Goal: Transaction & Acquisition: Obtain resource

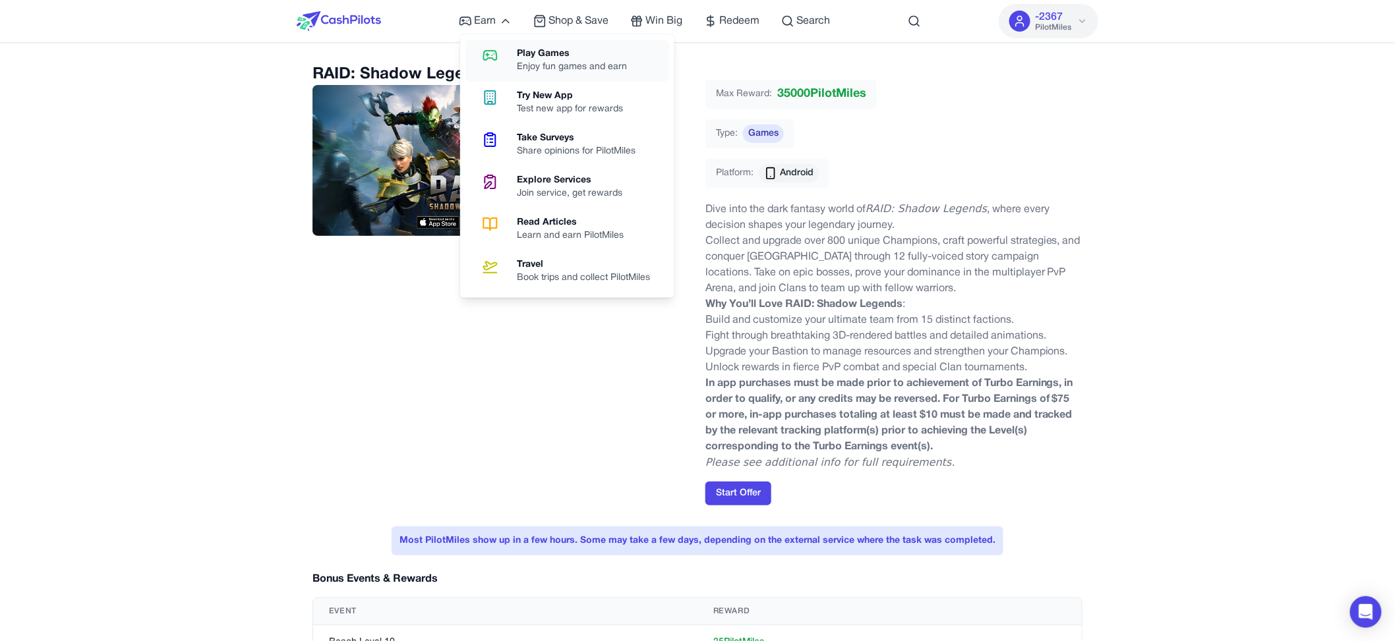
click at [511, 46] on link "Play Games Enjoy fun games and earn" at bounding box center [567, 61] width 204 height 42
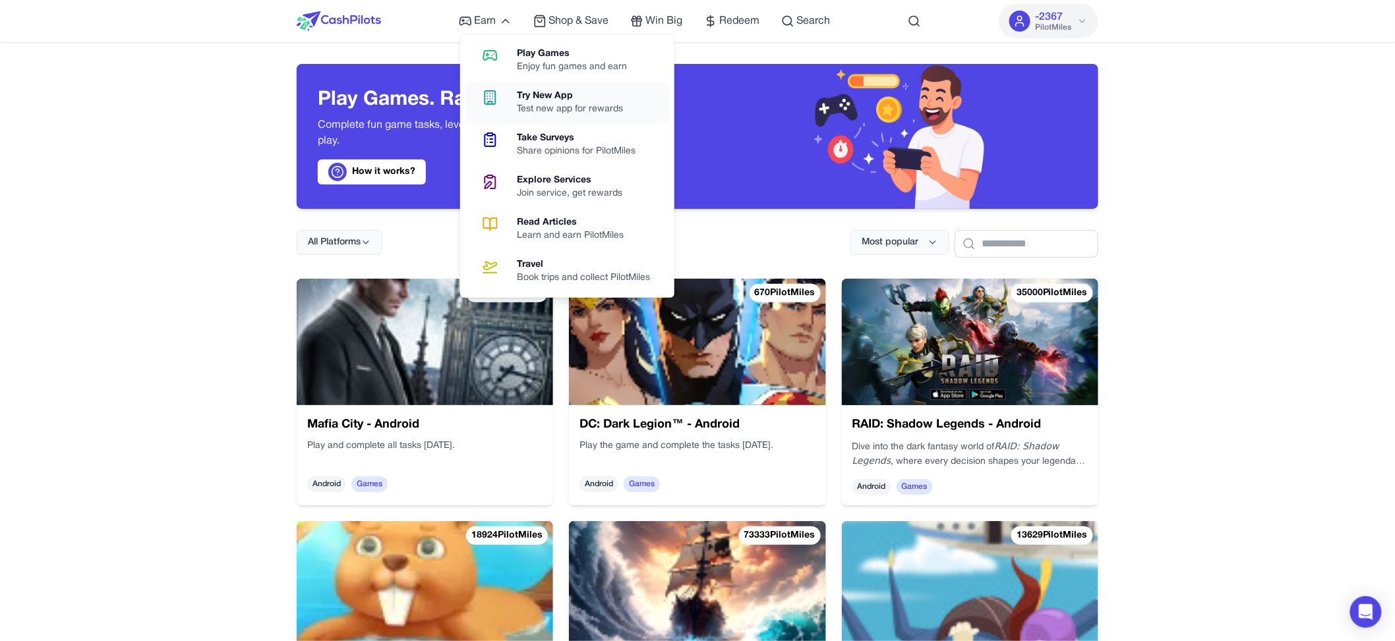
click at [530, 97] on div "Try New App" at bounding box center [575, 96] width 117 height 13
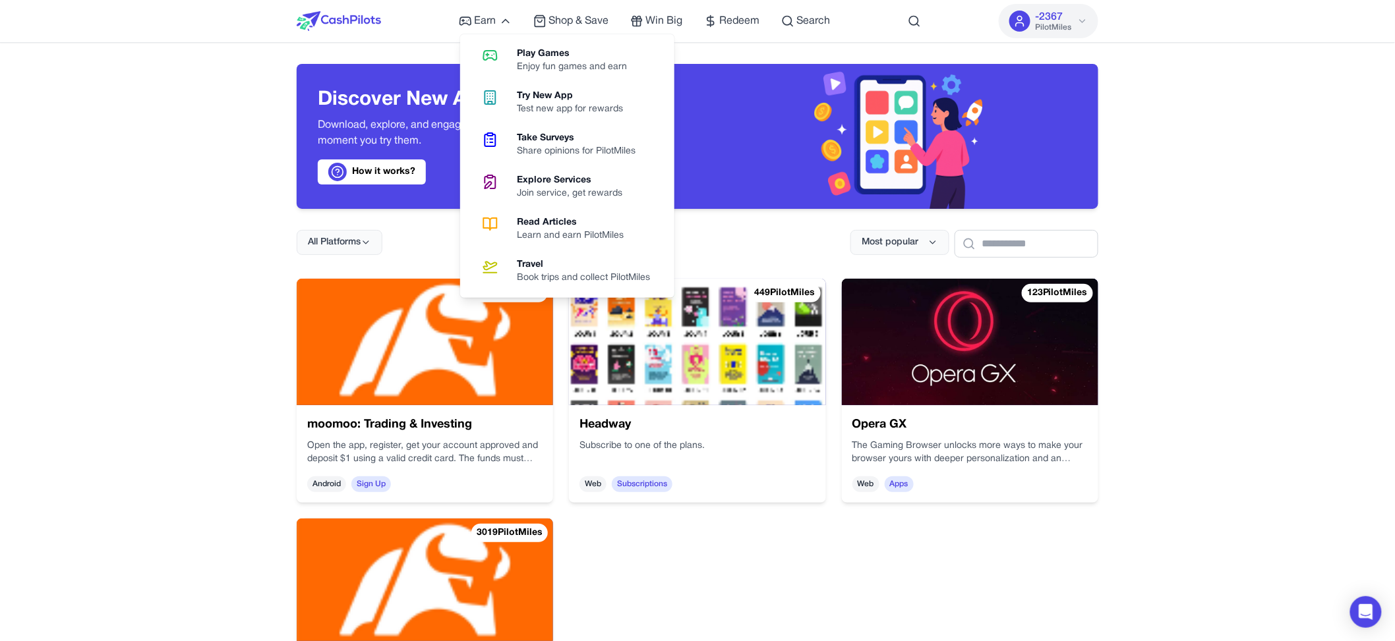
click at [536, 194] on div "Join service, get rewards" at bounding box center [575, 193] width 116 height 13
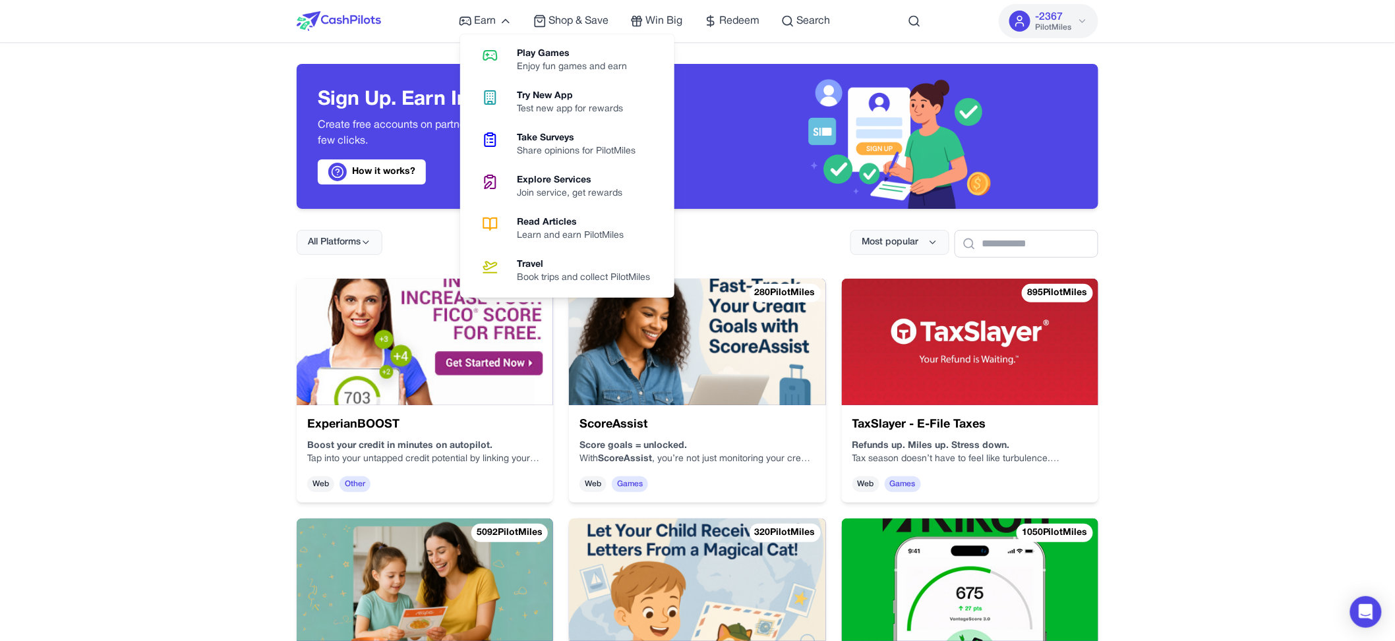
click at [523, 153] on div "Share opinions for PilotMiles" at bounding box center [581, 151] width 129 height 13
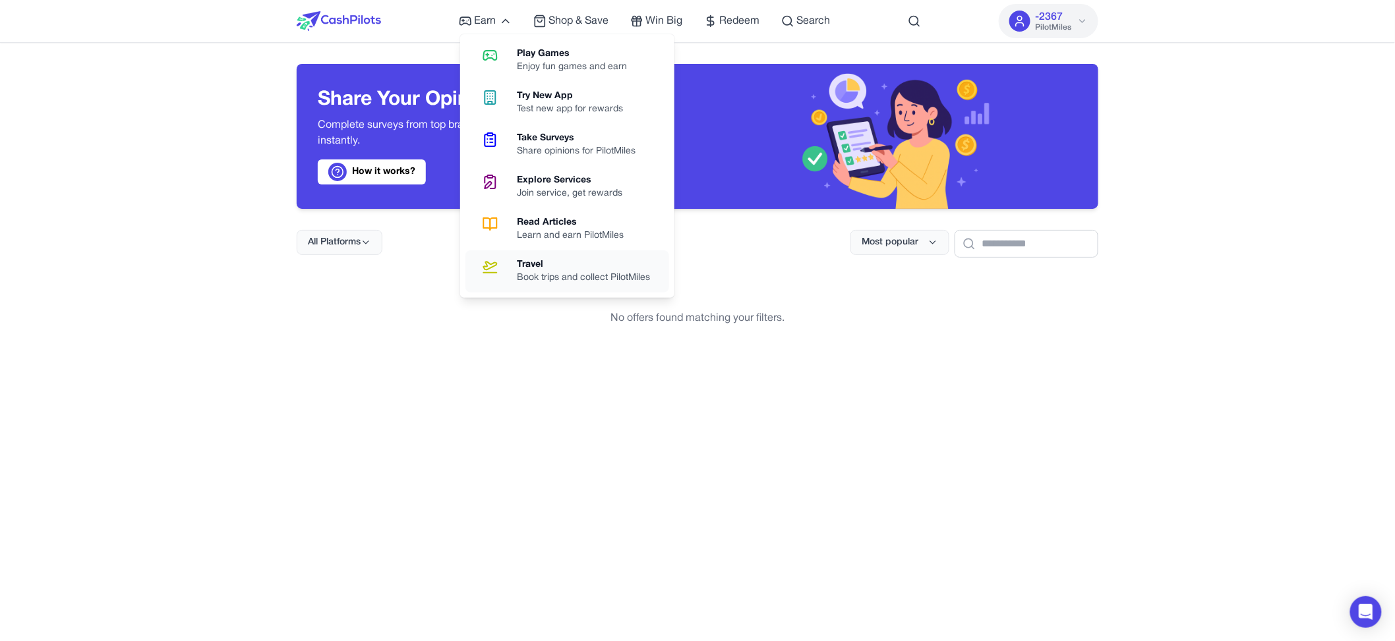
click at [547, 260] on div "Travel" at bounding box center [589, 264] width 144 height 13
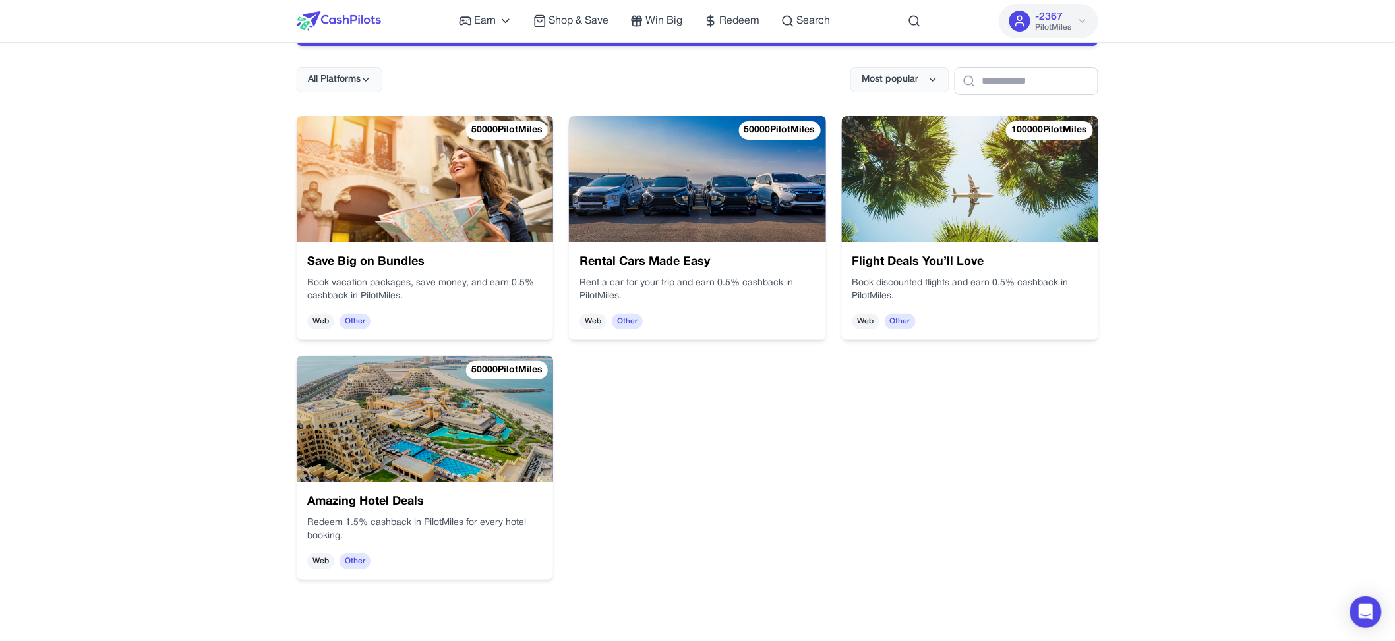
scroll to position [167, 0]
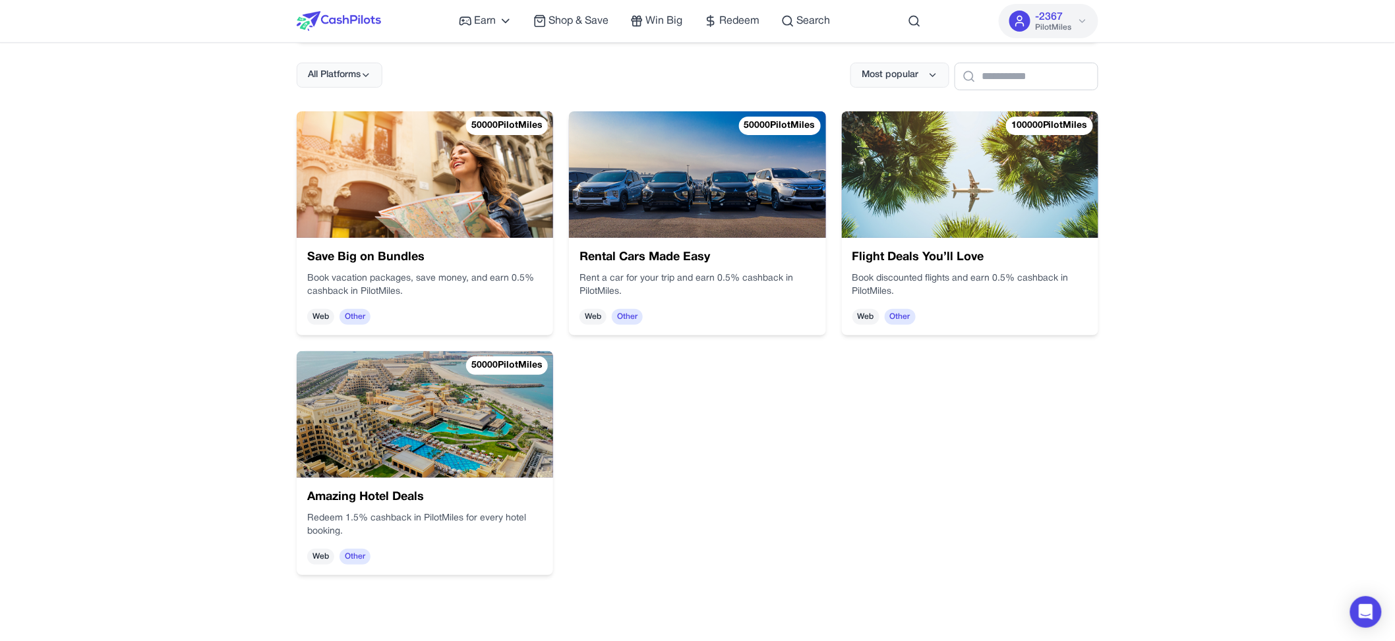
click at [472, 433] on img at bounding box center [425, 414] width 256 height 127
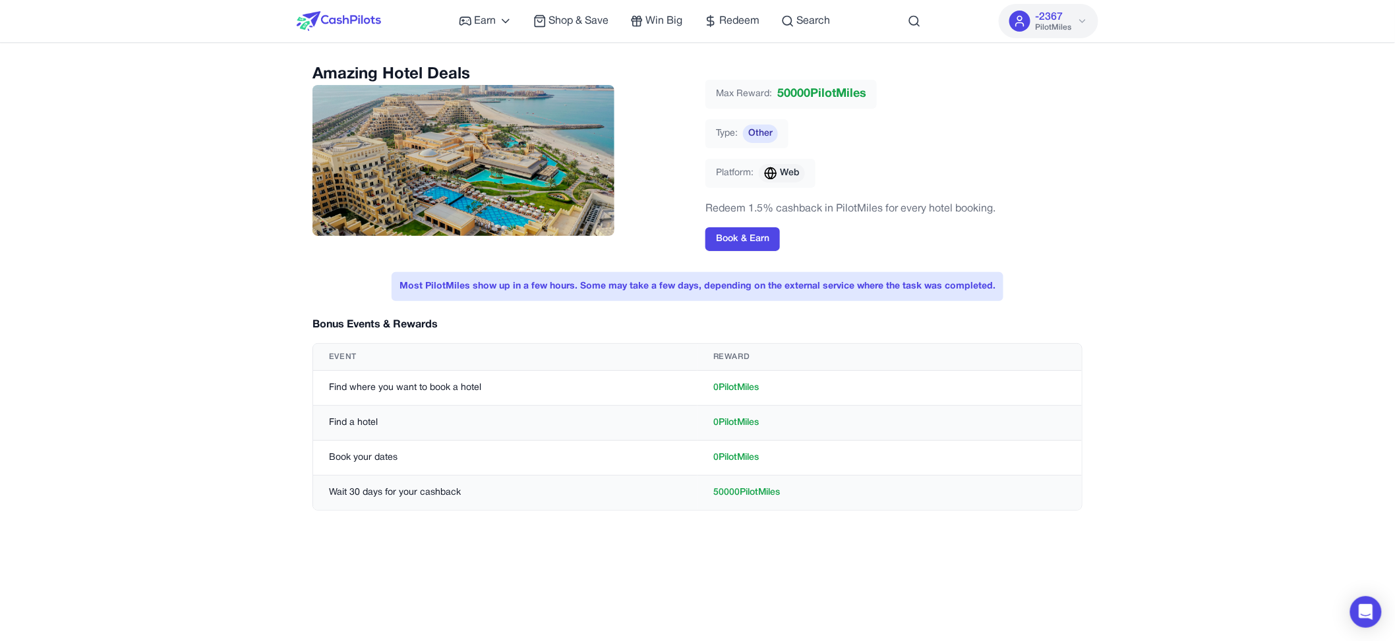
drag, startPoint x: 785, startPoint y: 490, endPoint x: 317, endPoint y: 326, distance: 495.6
click at [331, 337] on div "Bonus Events & Rewards Event Reward Find where you want to book a hotel 0 Pilot…" at bounding box center [697, 414] width 770 height 194
click at [316, 326] on h3 "Bonus Events & Rewards" at bounding box center [374, 325] width 125 height 16
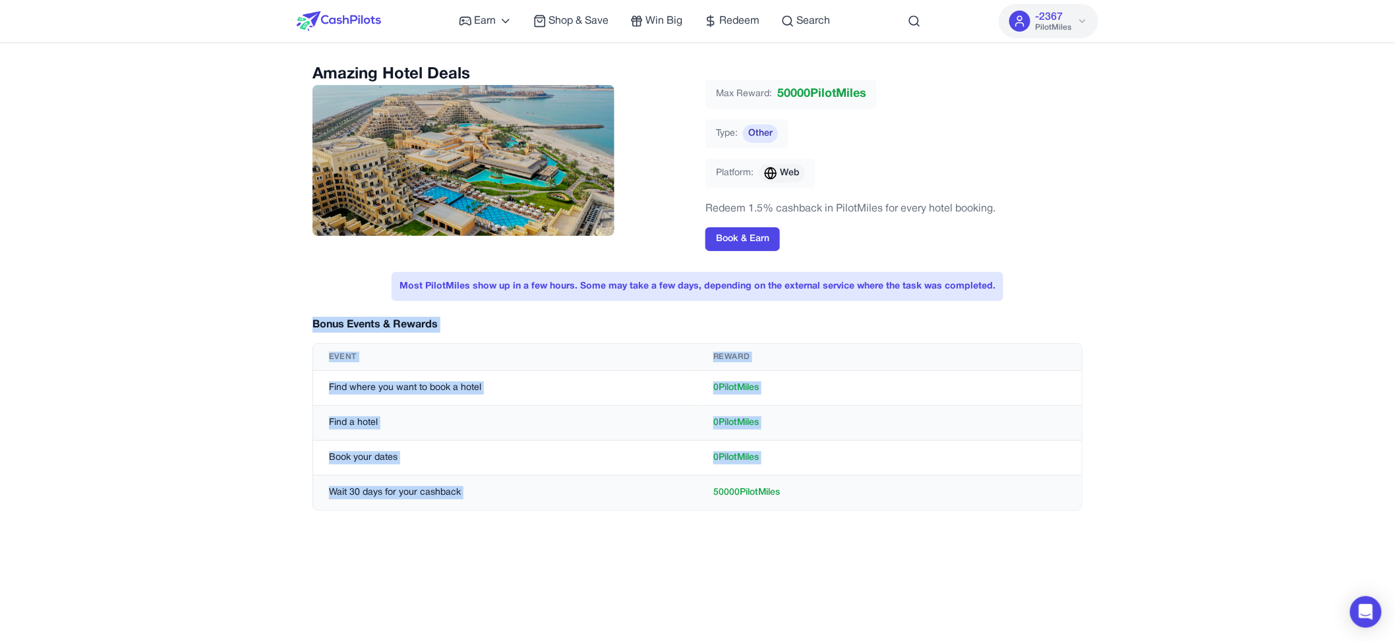
drag, startPoint x: 311, startPoint y: 325, endPoint x: 873, endPoint y: 480, distance: 583.1
click at [873, 479] on div "Amazing Hotel Deals Max Reward: 50000 PilotMiles Type: Other Platform: Web Rede…" at bounding box center [697, 295] width 801 height 463
click at [873, 480] on td "50000 PilotMiles" at bounding box center [889, 493] width 384 height 35
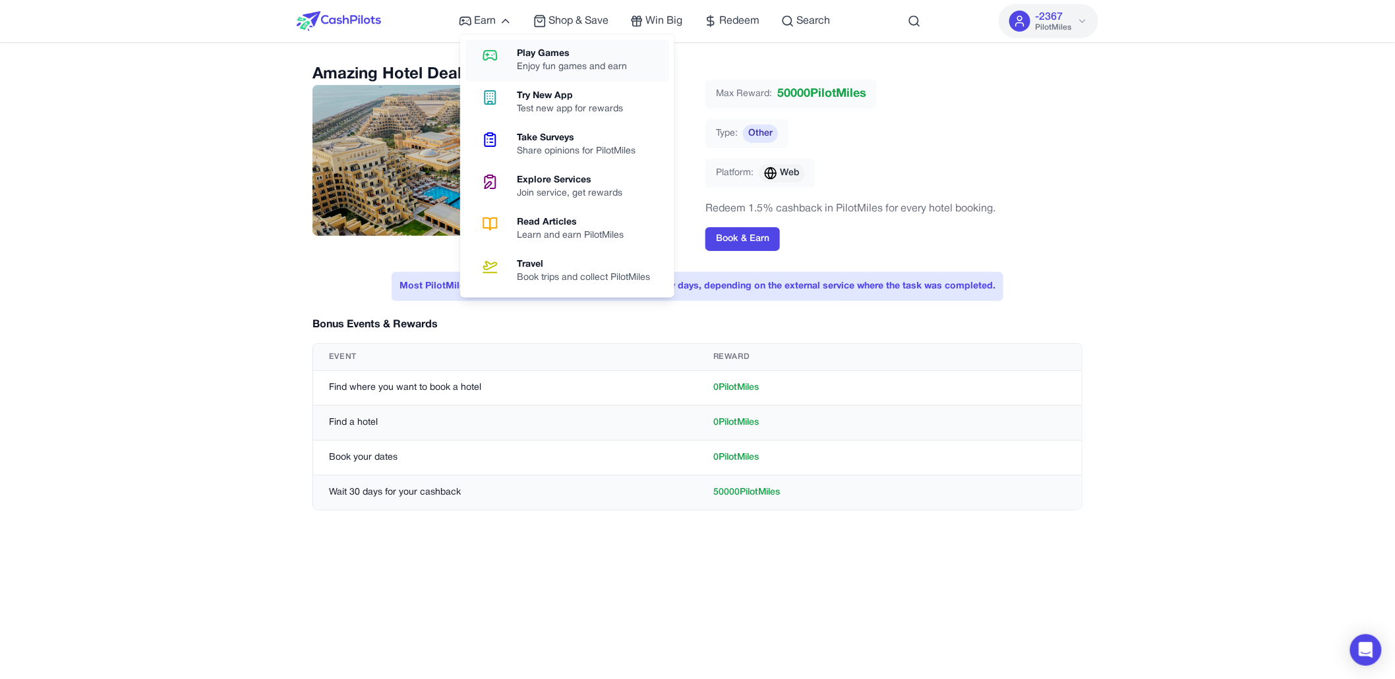
click at [507, 63] on link "Play Games Enjoy fun games and earn" at bounding box center [567, 61] width 204 height 42
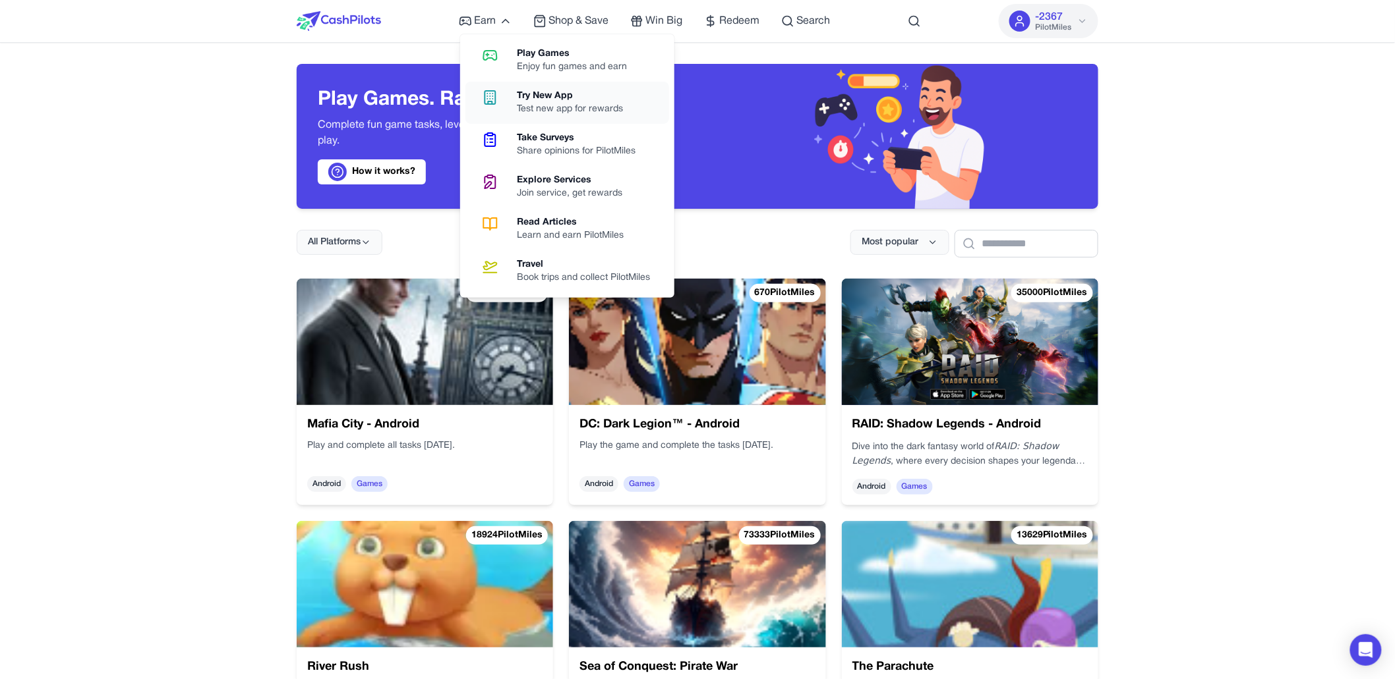
click at [562, 105] on div "Test new app for rewards" at bounding box center [575, 109] width 117 height 13
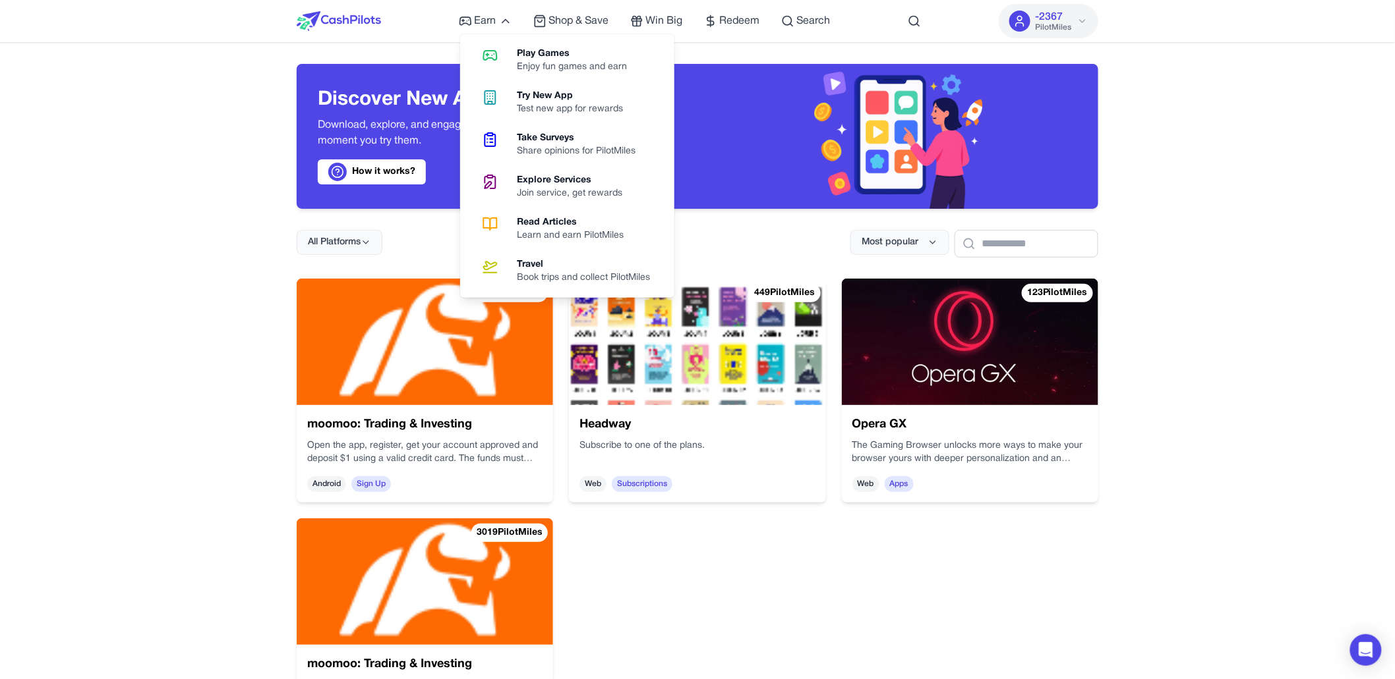
click at [581, 272] on div "Book trips and collect PilotMiles" at bounding box center [589, 278] width 144 height 13
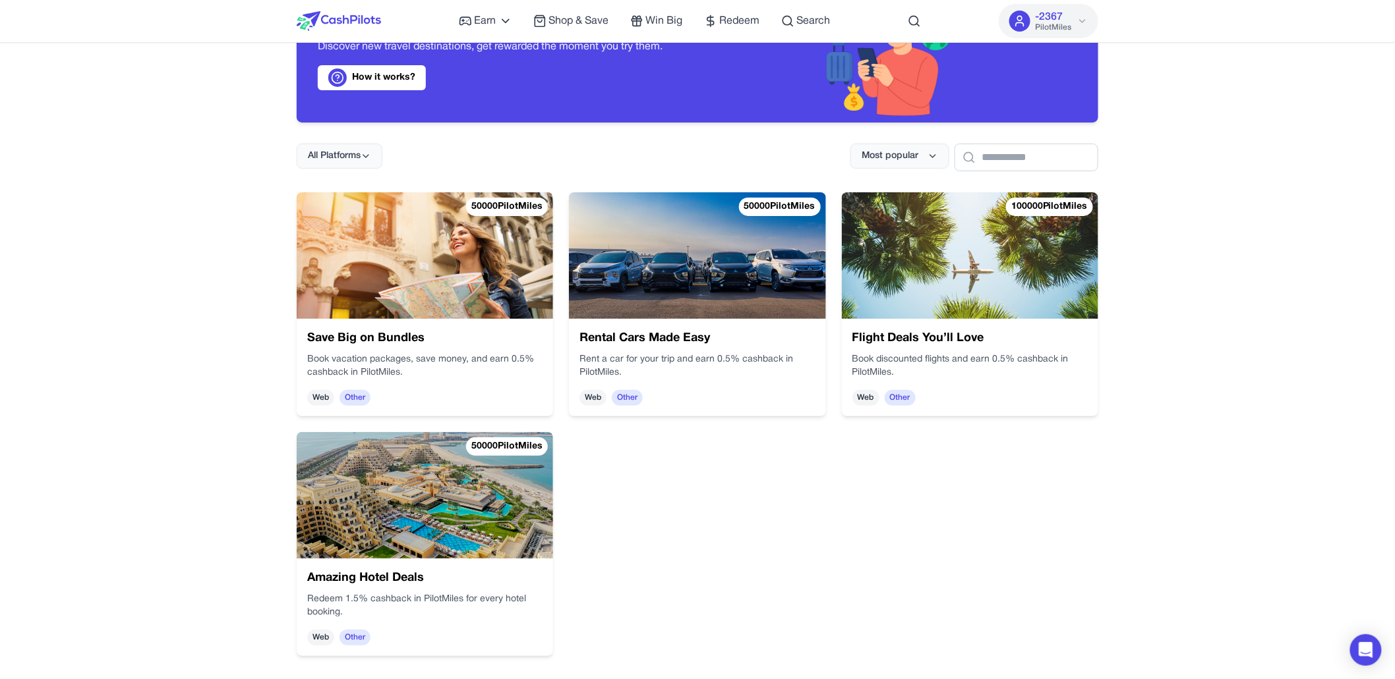
scroll to position [94, 0]
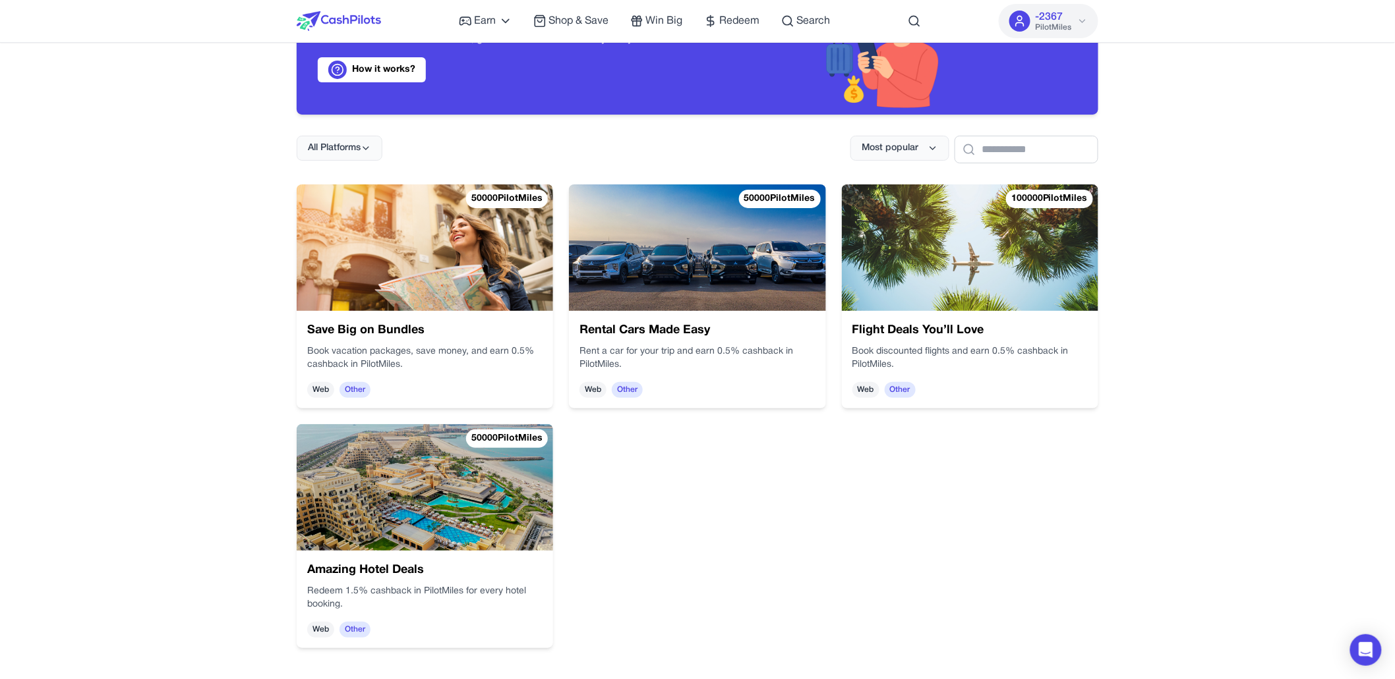
click at [409, 523] on img at bounding box center [425, 487] width 256 height 127
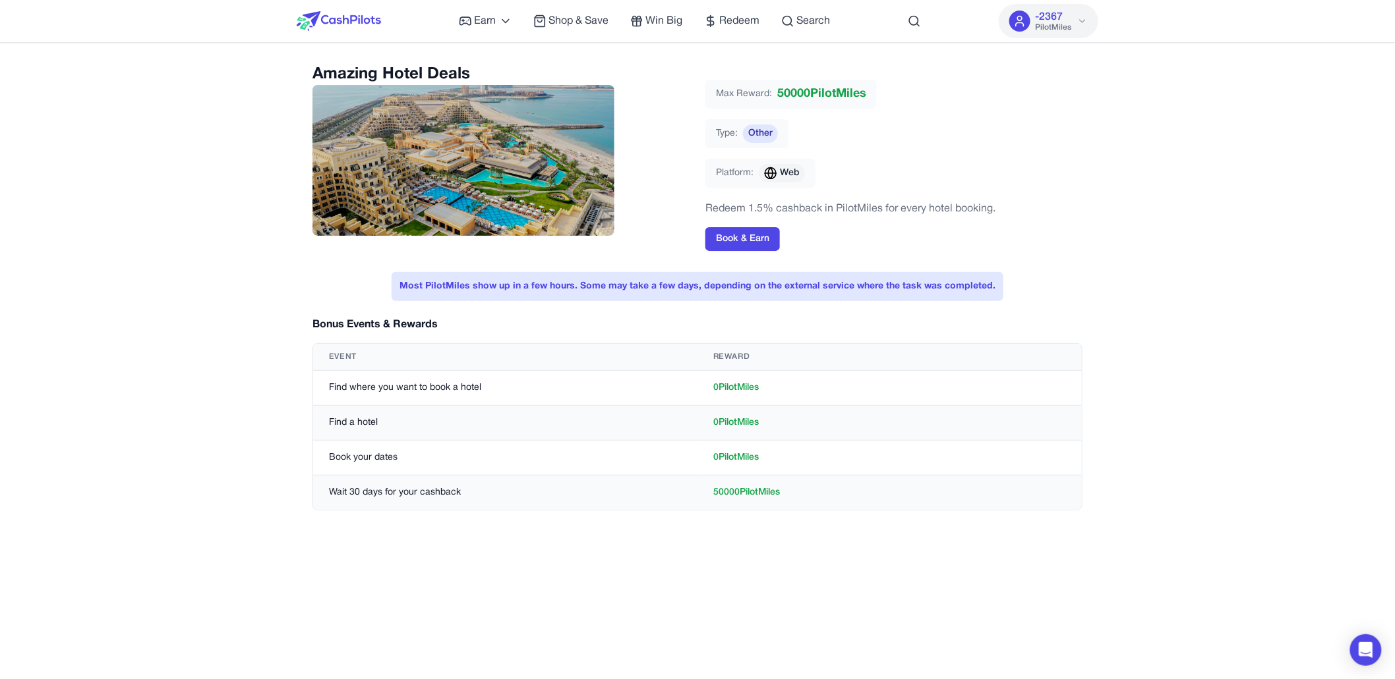
drag, startPoint x: 819, startPoint y: 503, endPoint x: 324, endPoint y: 378, distance: 510.5
click at [324, 378] on tbody "Find where you want to book a hotel 0 PilotMiles Find a hotel 0 PilotMiles Book…" at bounding box center [697, 441] width 768 height 140
click at [324, 378] on td "Find where you want to book a hotel" at bounding box center [505, 388] width 384 height 35
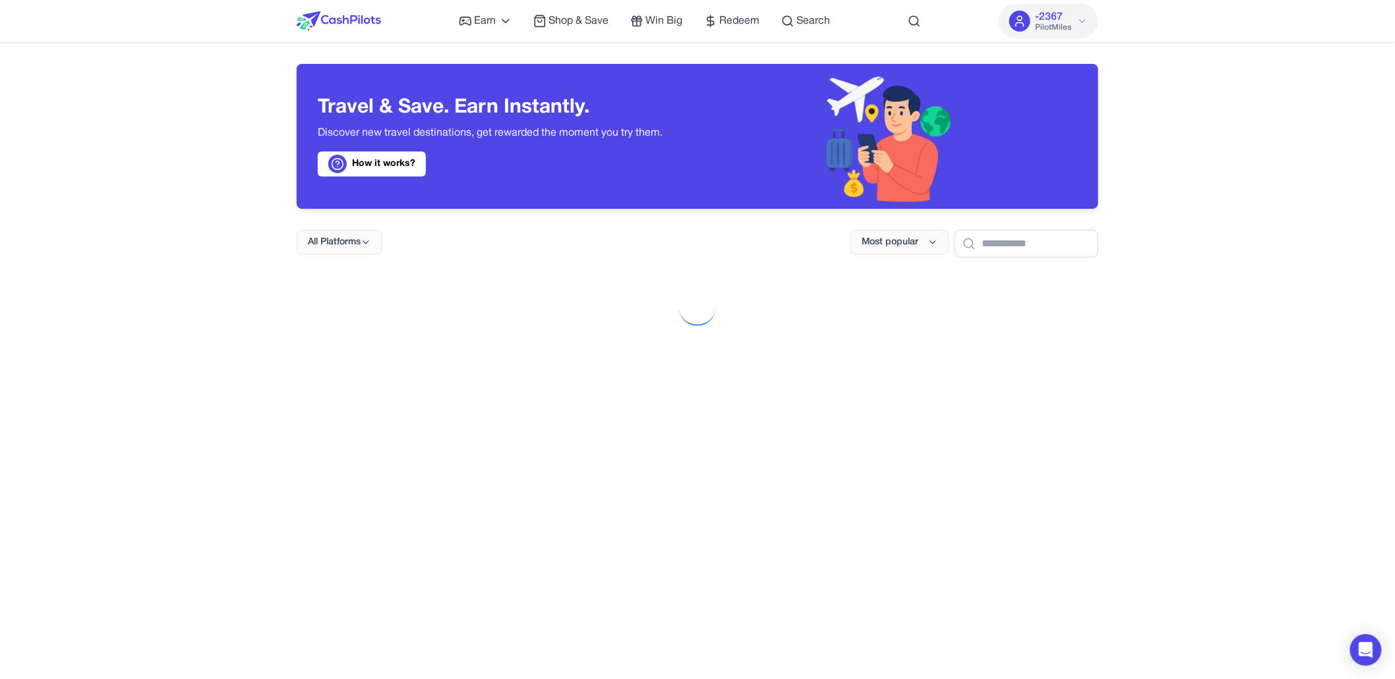
scroll to position [94, 0]
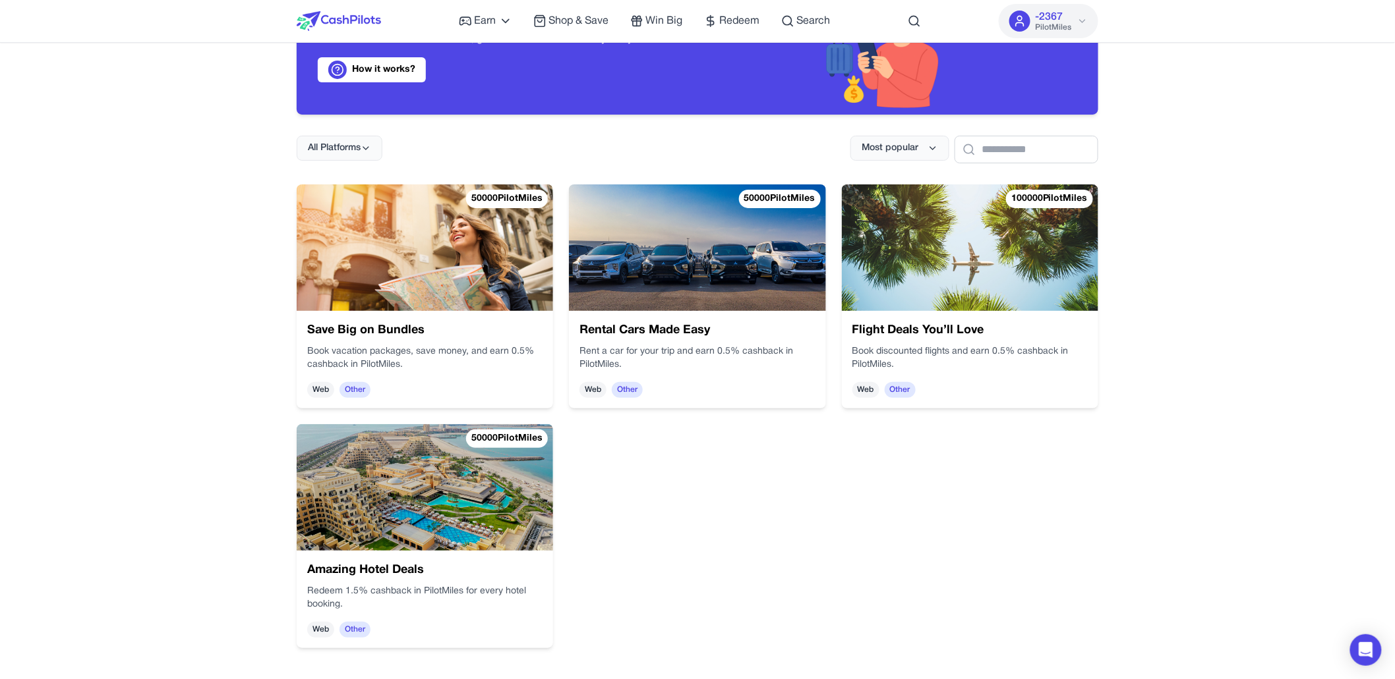
click at [407, 331] on h3 "Save Big on Bundles" at bounding box center [424, 331] width 235 height 18
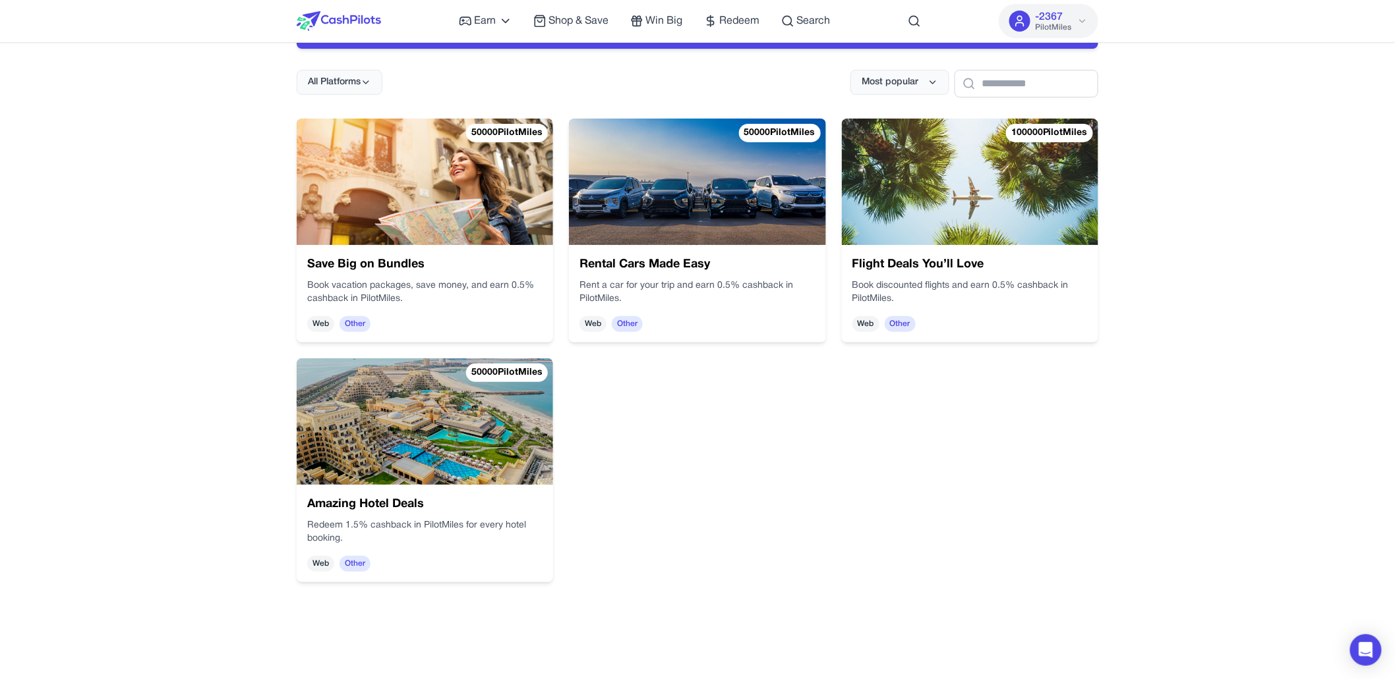
scroll to position [148, 0]
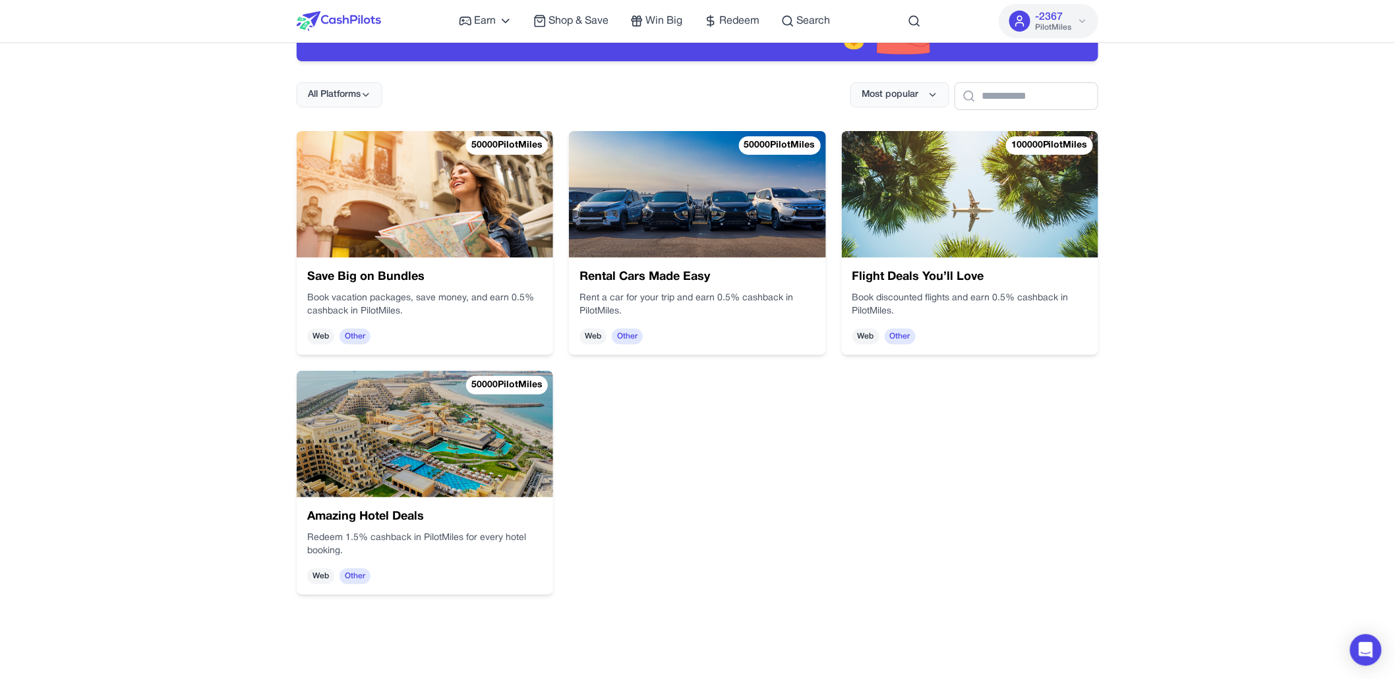
click at [389, 456] on img at bounding box center [425, 434] width 256 height 127
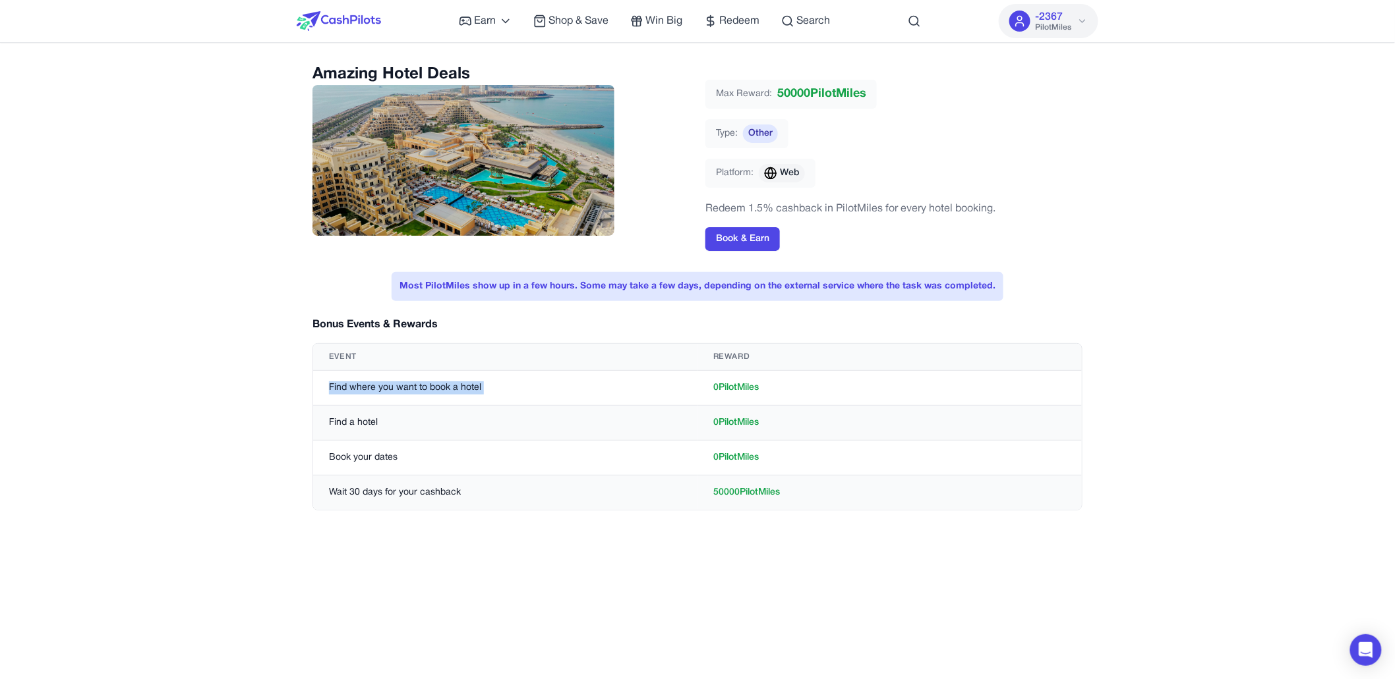
drag, startPoint x: 327, startPoint y: 383, endPoint x: 782, endPoint y: 381, distance: 454.7
click at [782, 381] on tr "Find where you want to book a hotel 0 PilotMiles" at bounding box center [697, 388] width 768 height 35
drag, startPoint x: 328, startPoint y: 425, endPoint x: 753, endPoint y: 418, distance: 424.5
click at [757, 417] on tr "Find a hotel 0 PilotMiles" at bounding box center [697, 423] width 768 height 35
drag, startPoint x: 314, startPoint y: 454, endPoint x: 818, endPoint y: 469, distance: 503.7
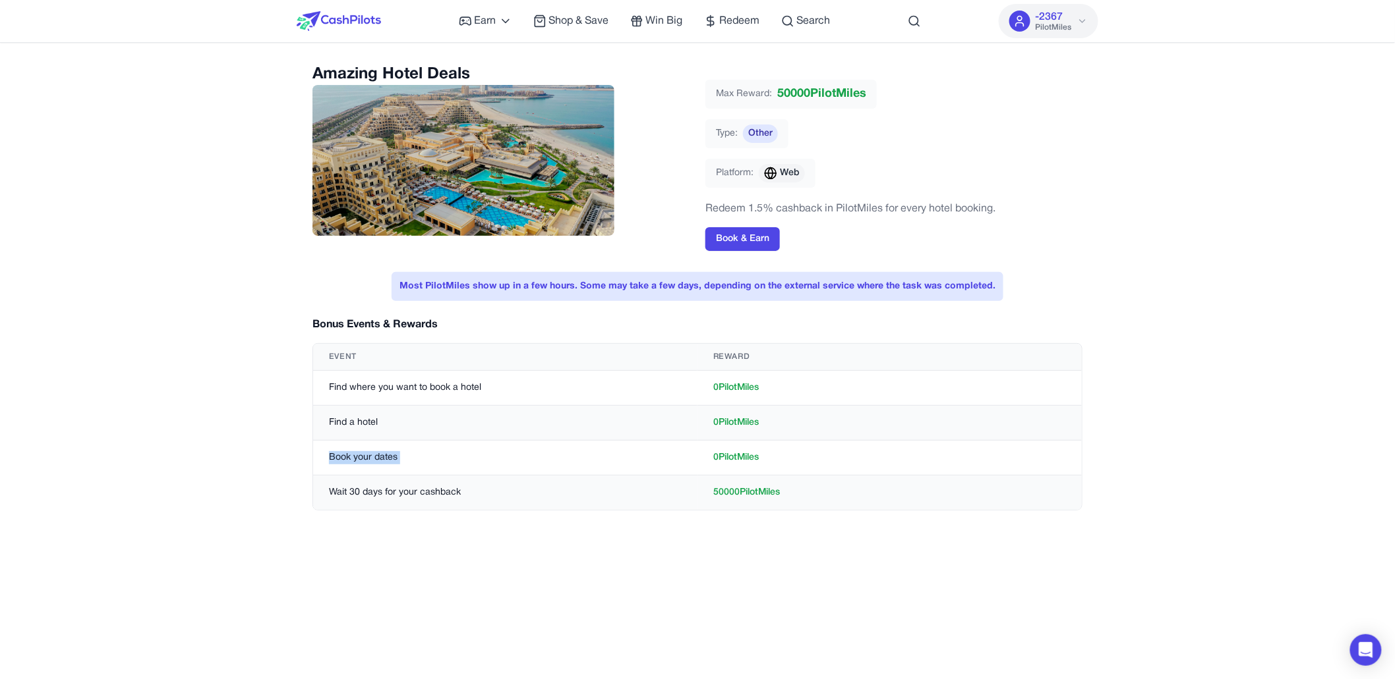
click at [850, 450] on tr "Book your dates 0 PilotMiles" at bounding box center [697, 458] width 768 height 35
drag, startPoint x: 812, startPoint y: 483, endPoint x: 331, endPoint y: 489, distance: 481.1
click at [331, 489] on tr "Wait 30 days for your cashback 50000 PilotMiles" at bounding box center [697, 493] width 768 height 35
drag, startPoint x: 386, startPoint y: 498, endPoint x: 450, endPoint y: 503, distance: 64.9
click at [386, 498] on td "Wait 30 days for your cashback" at bounding box center [505, 493] width 384 height 35
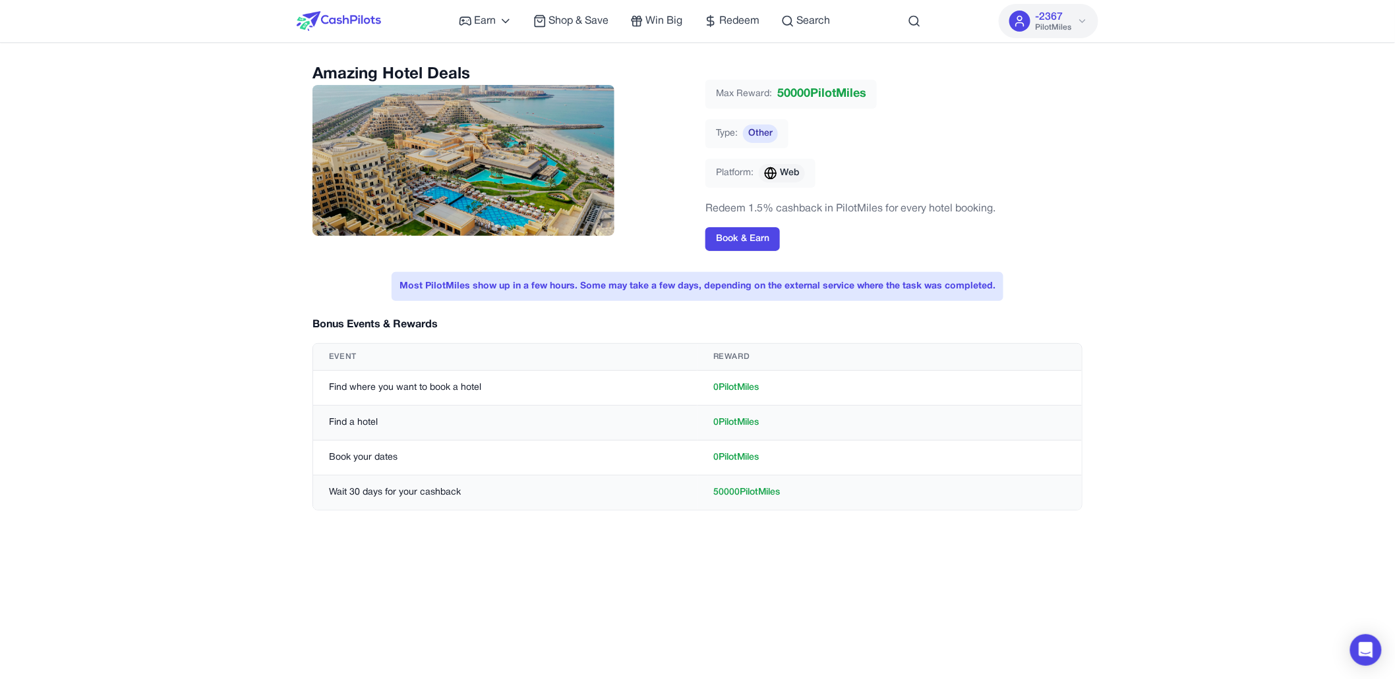
drag, startPoint x: 819, startPoint y: 496, endPoint x: 331, endPoint y: 383, distance: 500.7
click at [331, 383] on tbody "Find where you want to book a hotel 0 PilotMiles Find a hotel 0 PilotMiles Book…" at bounding box center [697, 441] width 768 height 140
click at [331, 383] on td "Find where you want to book a hotel" at bounding box center [505, 388] width 384 height 35
drag, startPoint x: 324, startPoint y: 489, endPoint x: 494, endPoint y: 489, distance: 169.4
click at [494, 489] on td "Wait 30 days for your cashback" at bounding box center [505, 493] width 384 height 35
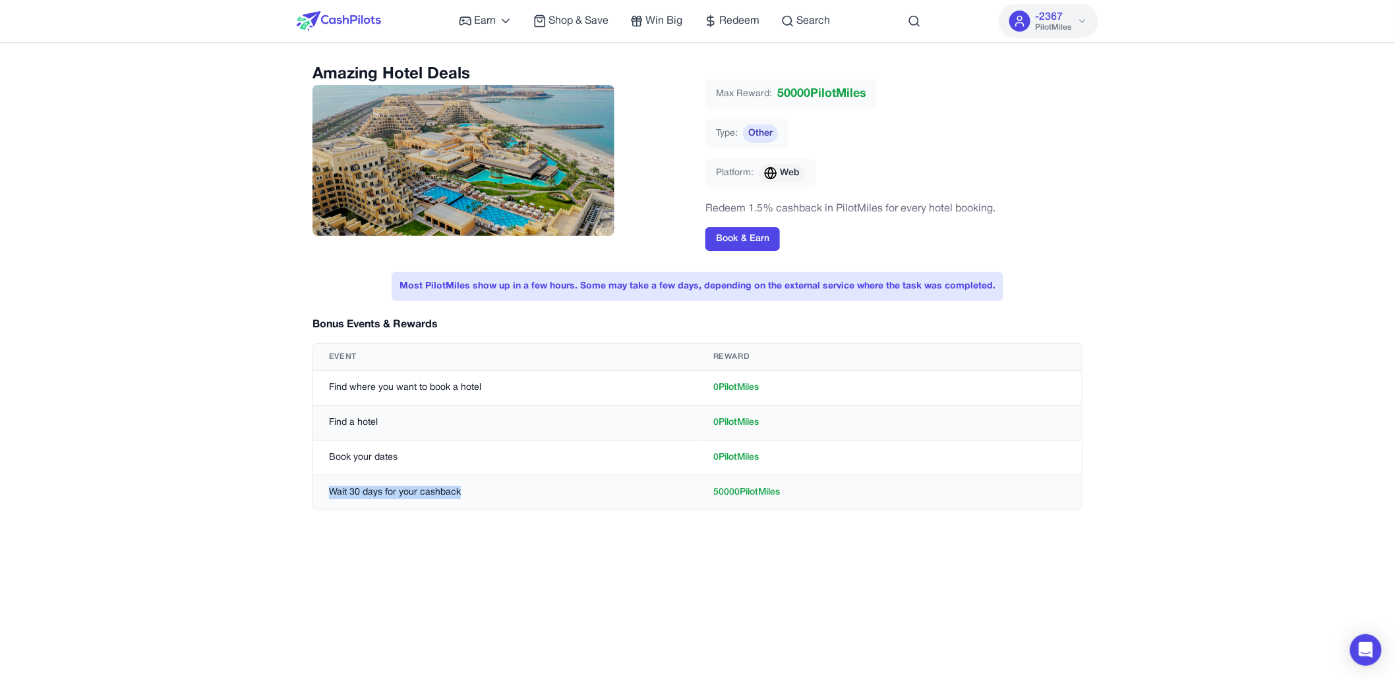
click at [494, 489] on td "Wait 30 days for your cashback" at bounding box center [505, 493] width 384 height 35
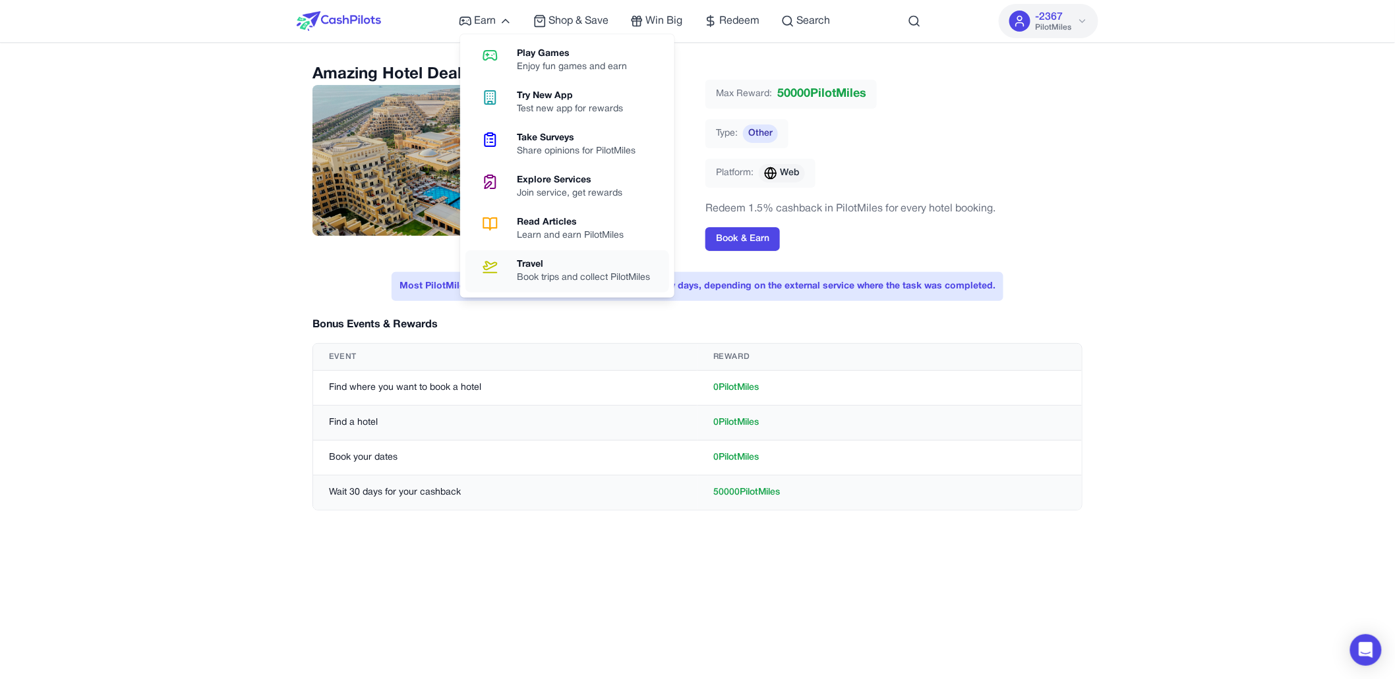
click at [547, 291] on link "Travel Book trips and collect PilotMiles" at bounding box center [567, 271] width 204 height 42
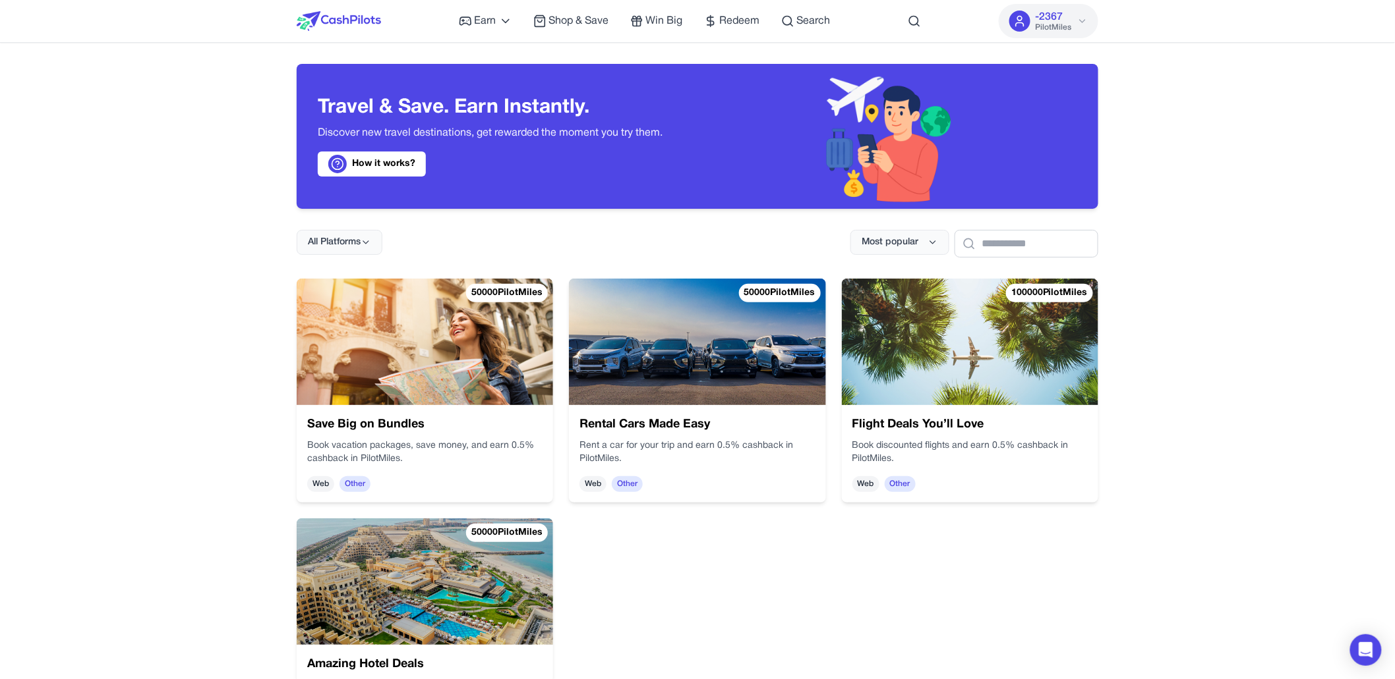
click at [513, 406] on div "Save Big on Bundles Book vacation packages, save money, and earn 0.5% cashback …" at bounding box center [425, 454] width 256 height 98
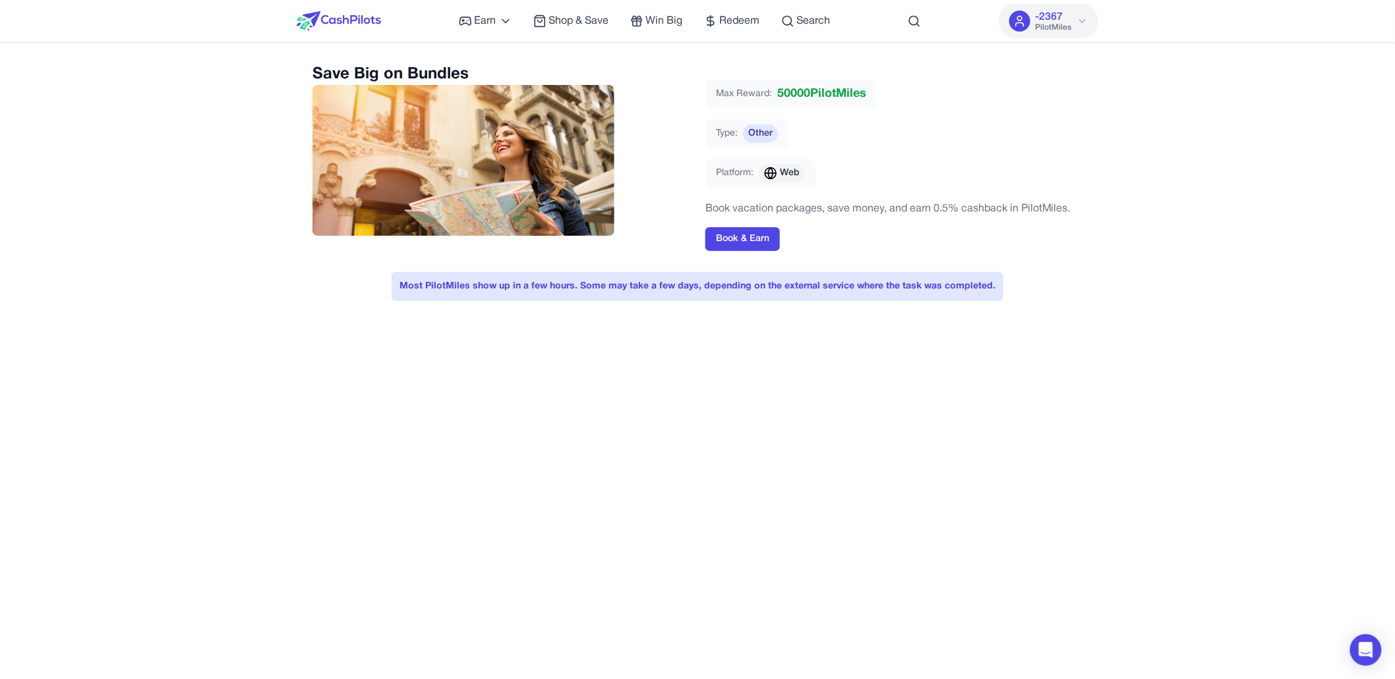
drag, startPoint x: 710, startPoint y: 209, endPoint x: 1062, endPoint y: 199, distance: 352.1
click at [1062, 200] on div "Max Reward: 50000 PilotMiles Type: Other Platform: Web Book vacation packages, …" at bounding box center [893, 171] width 377 height 182
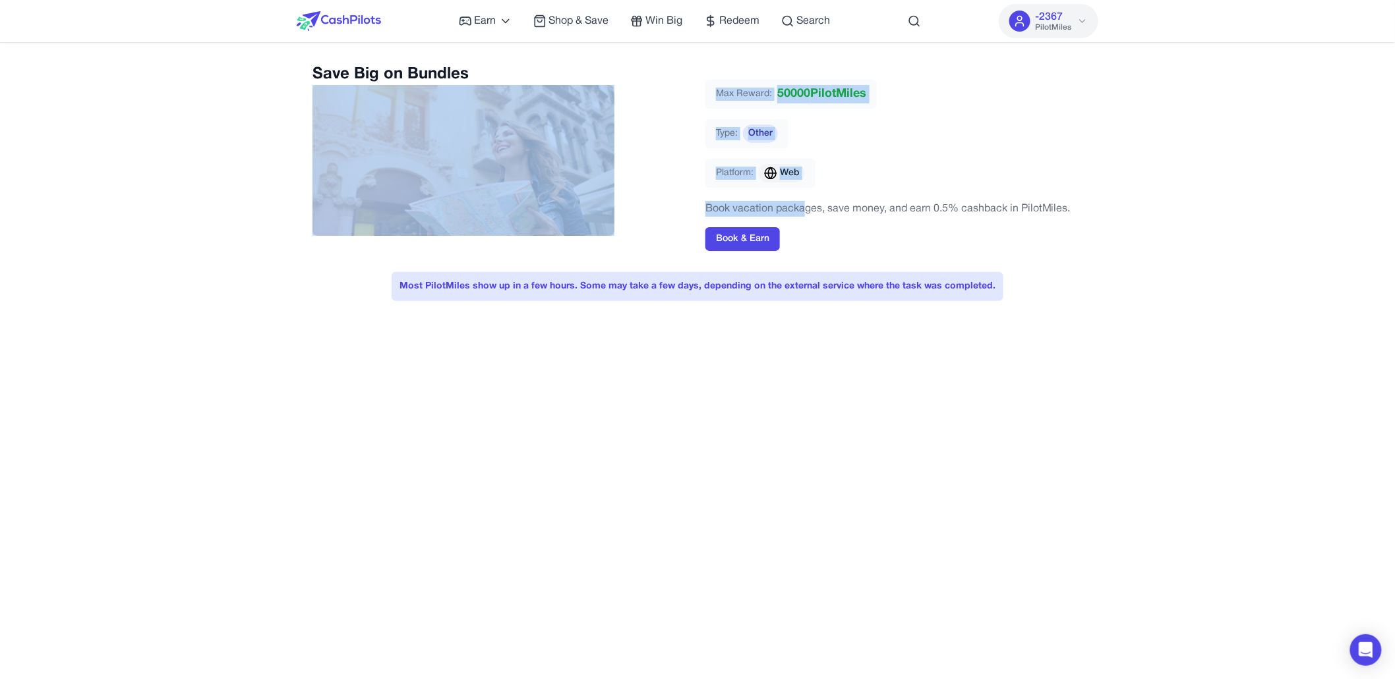
drag, startPoint x: 698, startPoint y: 205, endPoint x: 807, endPoint y: 208, distance: 108.8
click at [807, 208] on div "Save Big on Bundles Max Reward: 50000 PilotMiles Type: Other Platform: Web Book…" at bounding box center [697, 163] width 770 height 198
click at [807, 208] on p "Book vacation packages, save money, and earn 0.5% cashback in PilotMiles." at bounding box center [893, 209] width 377 height 16
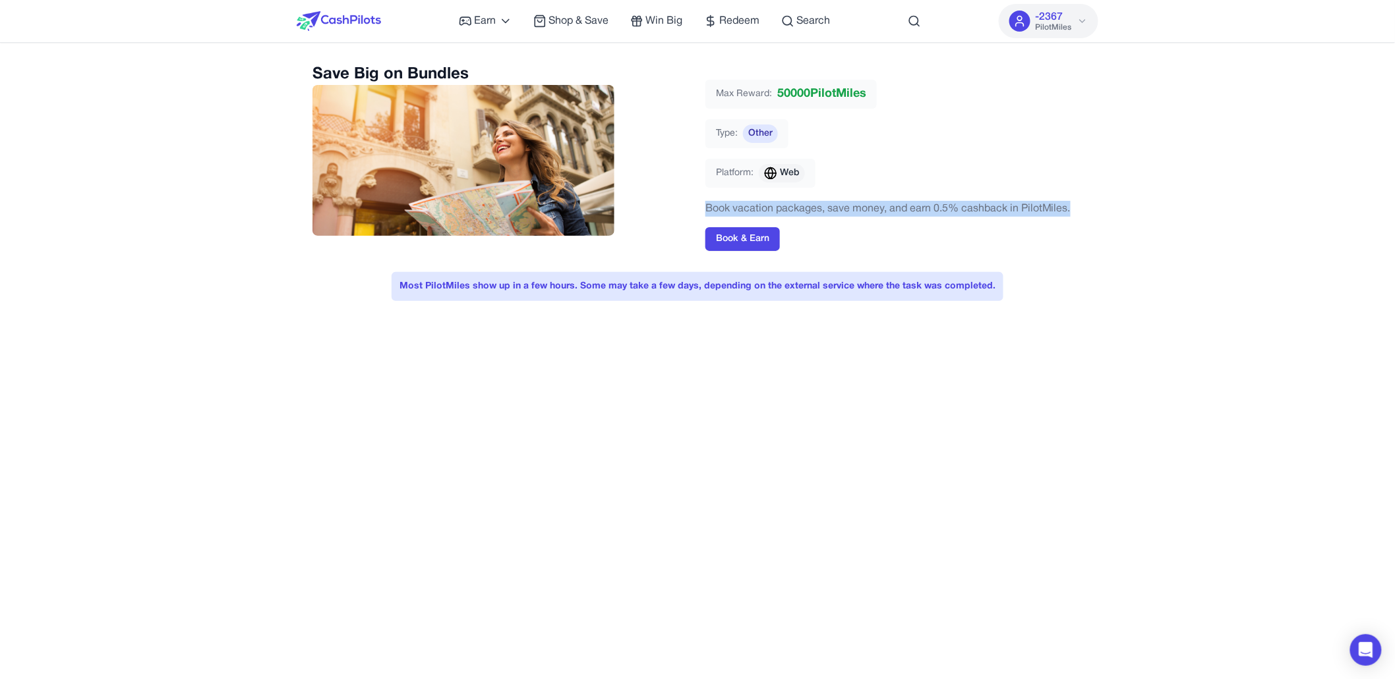
drag, startPoint x: 708, startPoint y: 206, endPoint x: 1076, endPoint y: 216, distance: 367.2
click at [1076, 216] on p "Book vacation packages, save money, and earn 0.5% cashback in PilotMiles." at bounding box center [893, 209] width 377 height 16
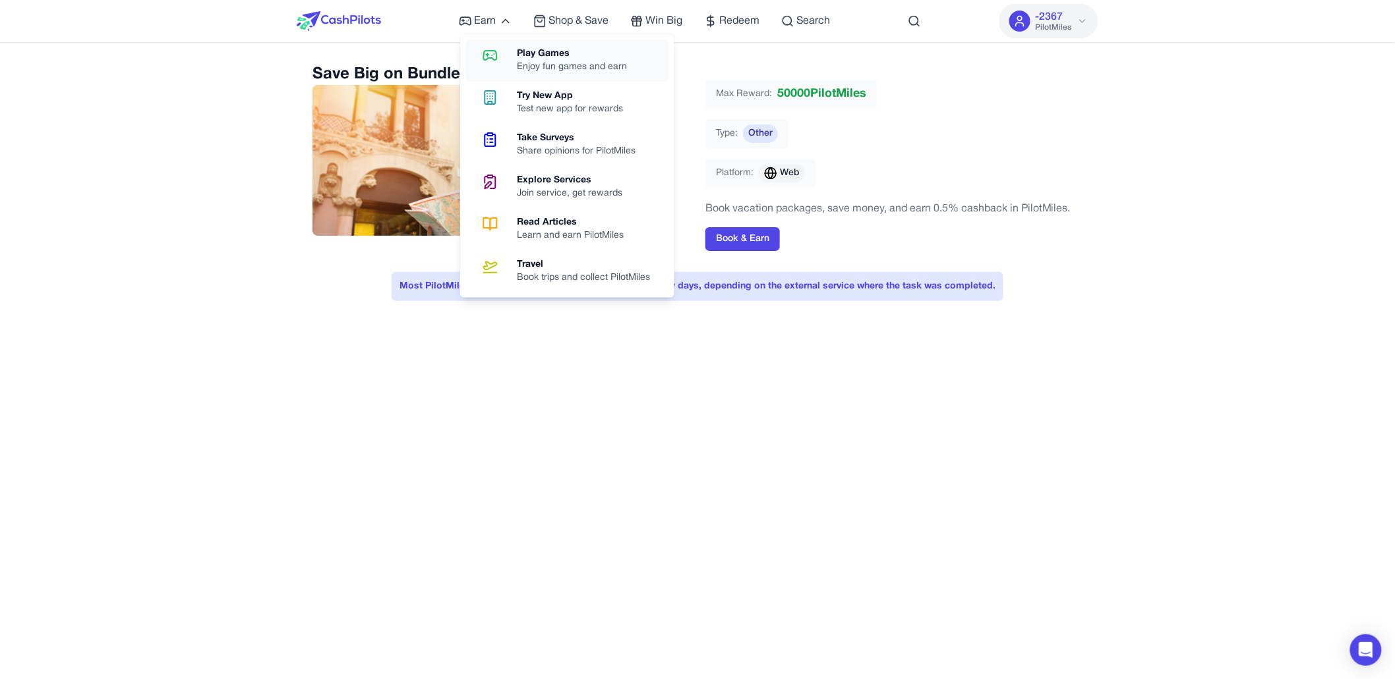
click at [554, 52] on div "Play Games" at bounding box center [577, 53] width 121 height 13
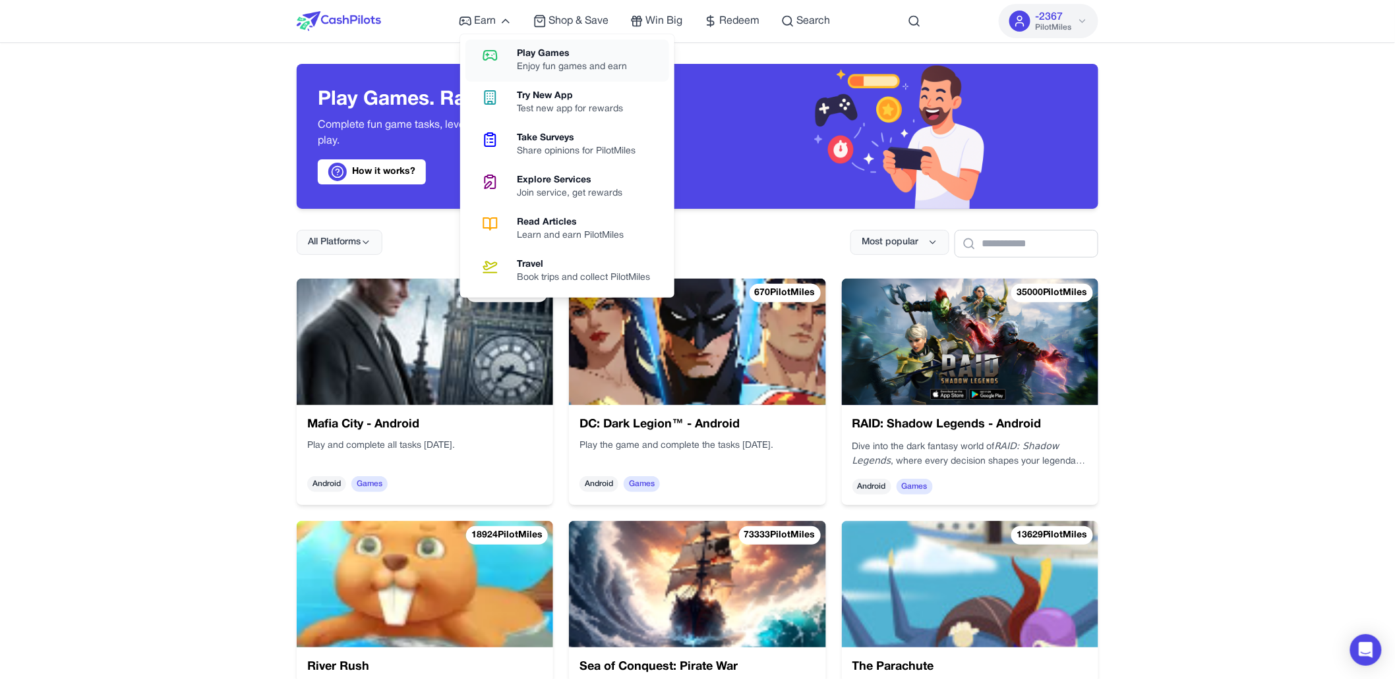
click at [560, 72] on div "Enjoy fun games and earn" at bounding box center [577, 67] width 121 height 13
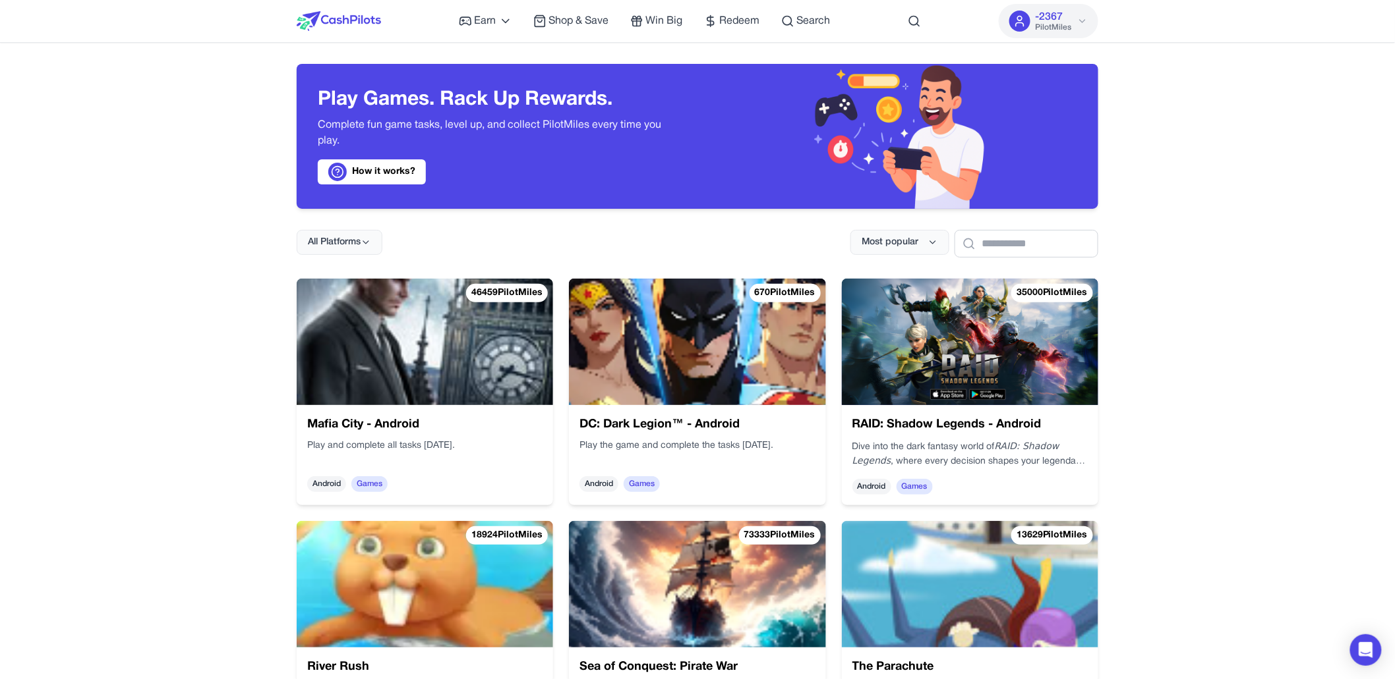
click at [468, 415] on div "Mafia City - Android Play and complete all tasks [DATE]. Android Games" at bounding box center [425, 454] width 256 height 98
